Goal: Transaction & Acquisition: Download file/media

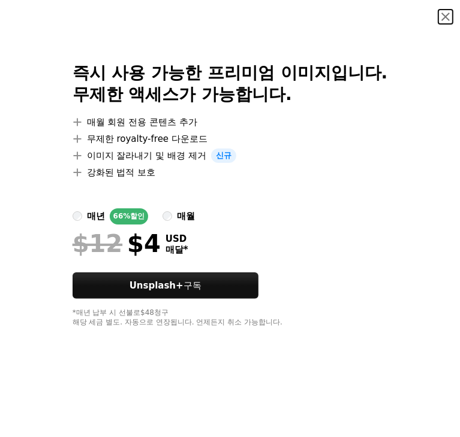
click at [446, 17] on button "An X shape" at bounding box center [445, 17] width 14 height 14
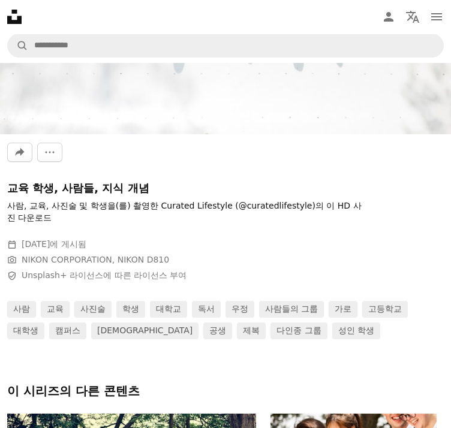
scroll to position [360, 0]
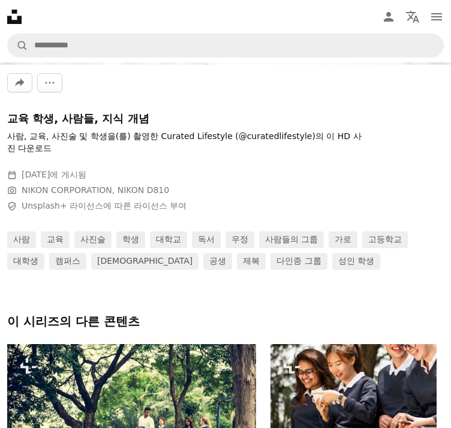
drag, startPoint x: 172, startPoint y: 248, endPoint x: 158, endPoint y: 218, distance: 33.0
click at [0, 0] on img "이 이미지 확대" at bounding box center [0, 0] width 0 height 0
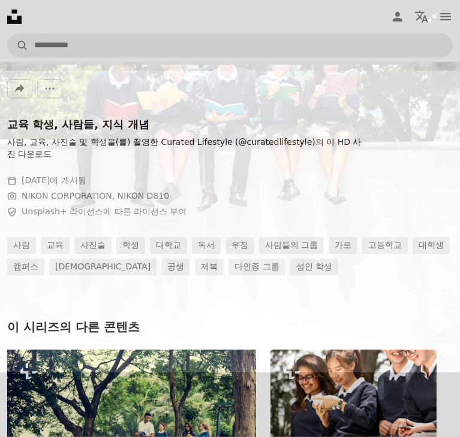
click at [428, 28] on button "이 이미지 축소" at bounding box center [229, 218] width 461 height 439
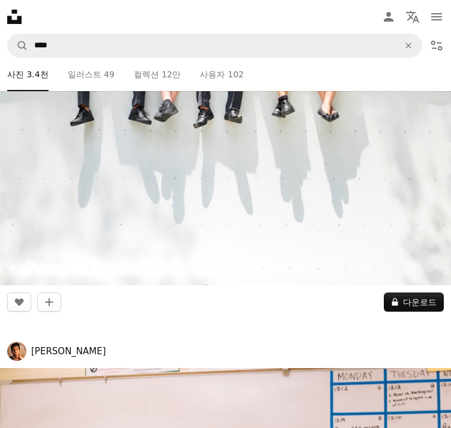
scroll to position [2277, 0]
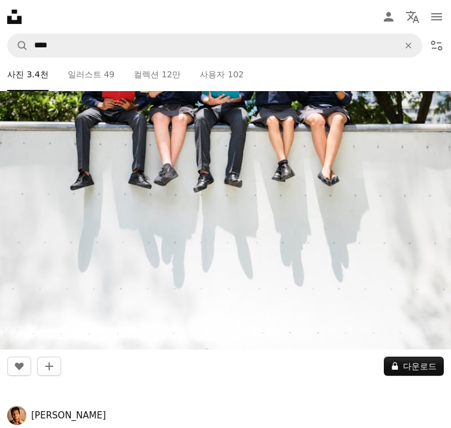
click at [204, 288] on img at bounding box center [225, 199] width 451 height 301
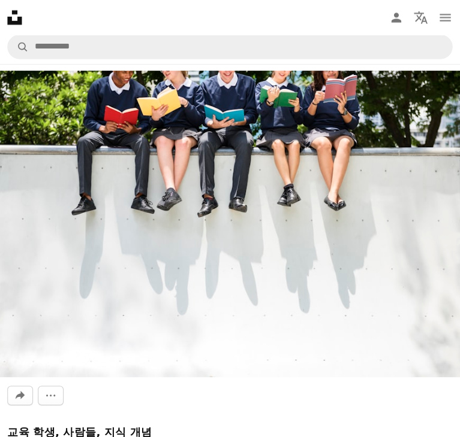
scroll to position [120, 0]
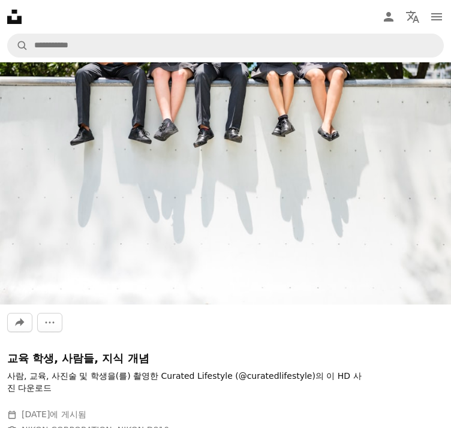
click at [0, 0] on img "이 이미지 확대" at bounding box center [0, 0] width 0 height 0
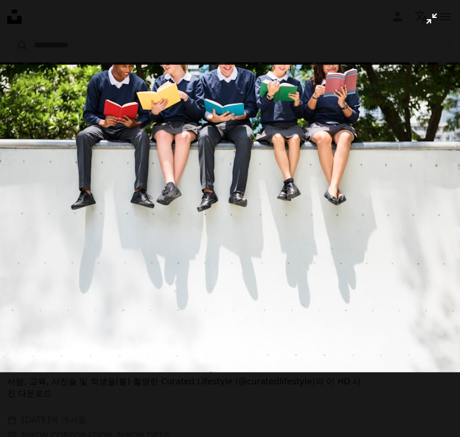
click at [431, 19] on button "이 이미지 축소" at bounding box center [229, 218] width 461 height 439
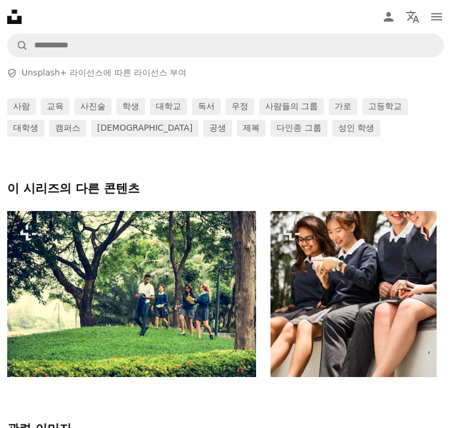
scroll to position [512, 0]
